Goal: Find contact information: Find contact information

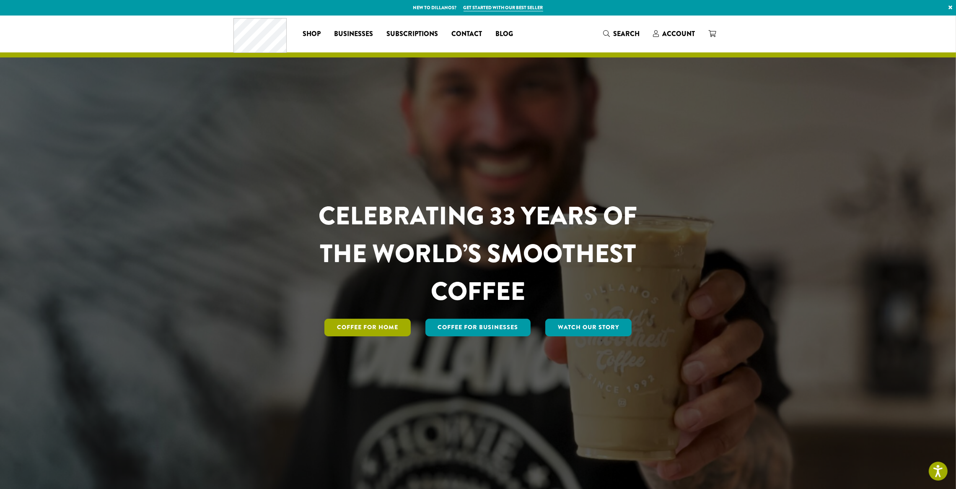
click at [374, 326] on link "Coffee for Home" at bounding box center [367, 328] width 86 height 18
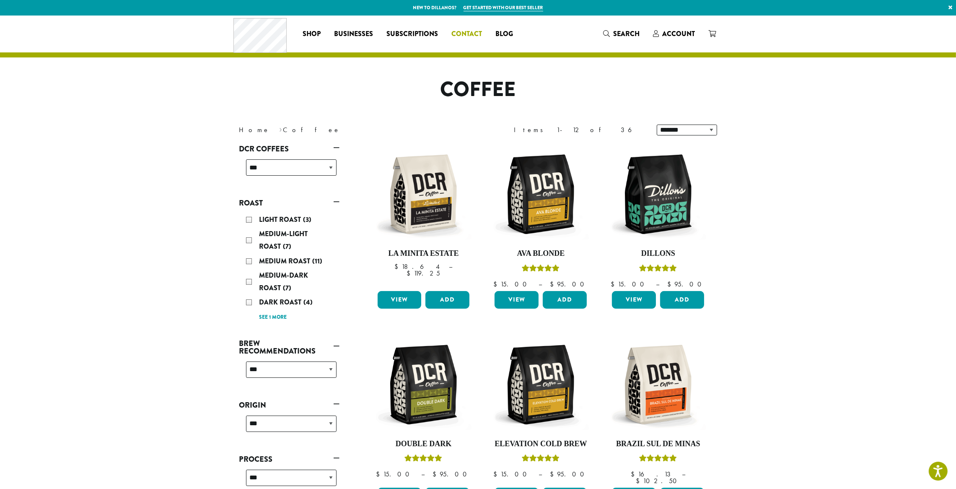
click at [462, 34] on span "Contact" at bounding box center [467, 34] width 31 height 10
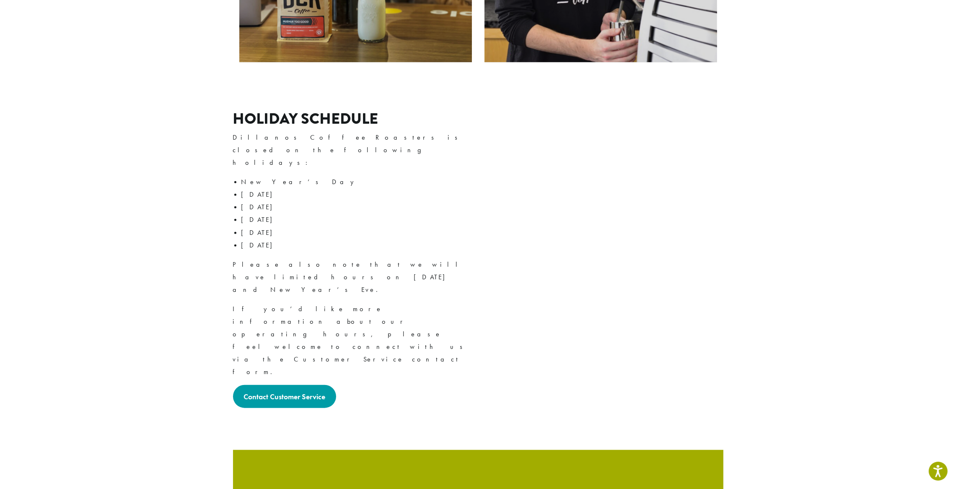
scroll to position [1046, 0]
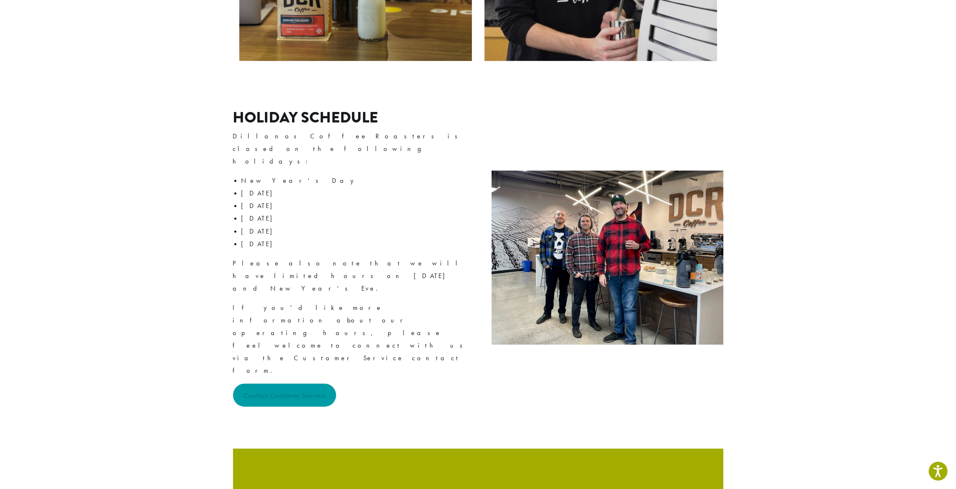
click at [295, 390] on strong "Contact Customer Service" at bounding box center [285, 395] width 82 height 10
